Goal: Task Accomplishment & Management: Complete application form

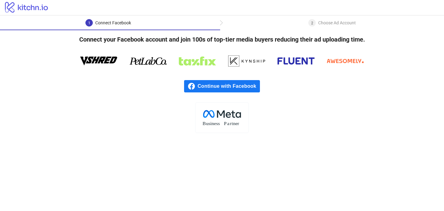
click at [231, 86] on span "Continue with Facebook" at bounding box center [229, 86] width 62 height 12
click at [231, 85] on span "Continue with Facebook" at bounding box center [229, 86] width 62 height 12
click at [210, 89] on span "Continue with Facebook" at bounding box center [229, 86] width 62 height 12
